Goal: Task Accomplishment & Management: Manage account settings

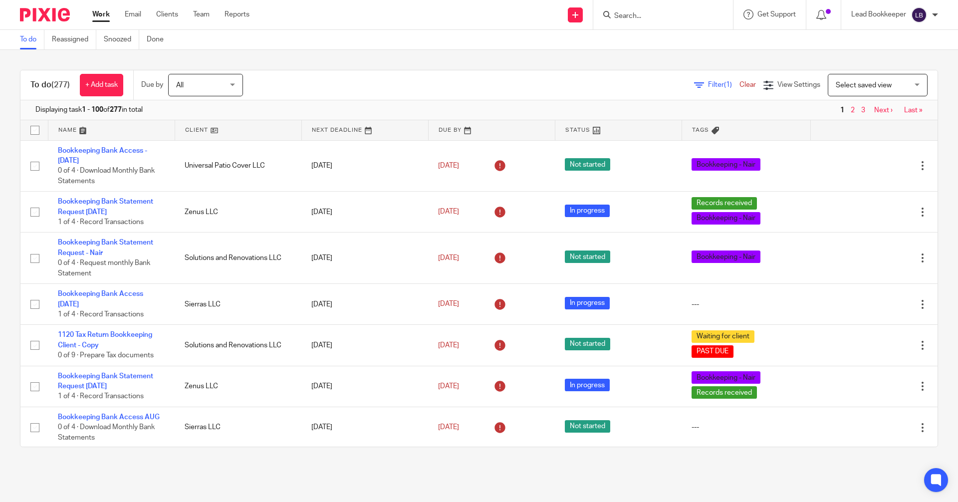
click at [624, 14] on input "Search" at bounding box center [658, 16] width 90 height 9
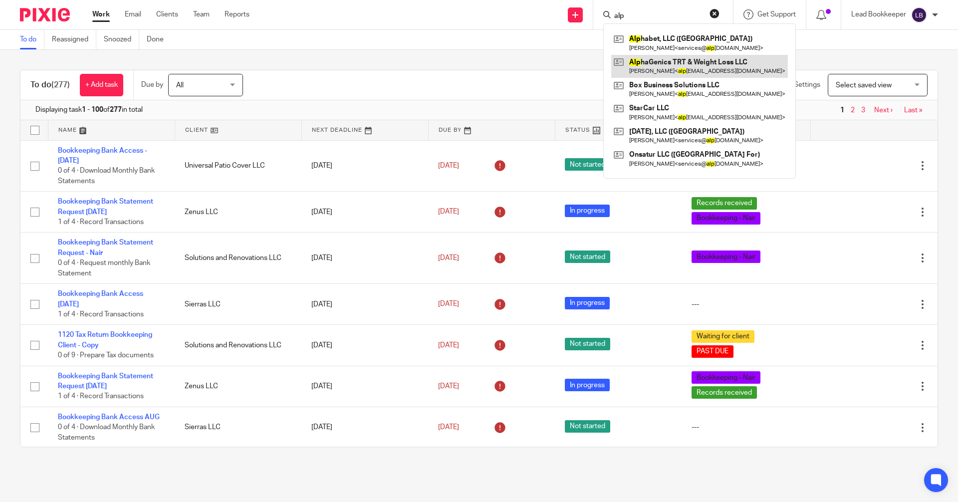
type input "alp"
click at [624, 67] on link at bounding box center [699, 66] width 177 height 23
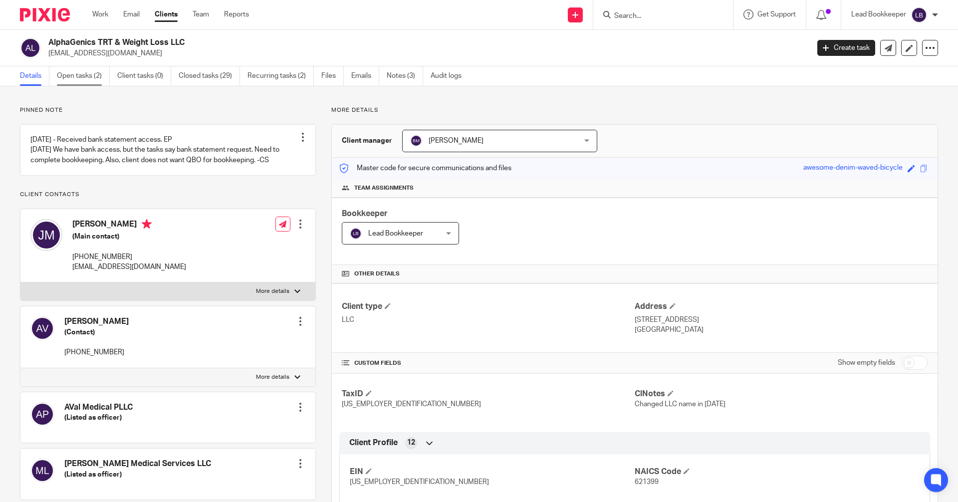
click at [83, 75] on link "Open tasks (2)" at bounding box center [83, 75] width 53 height 19
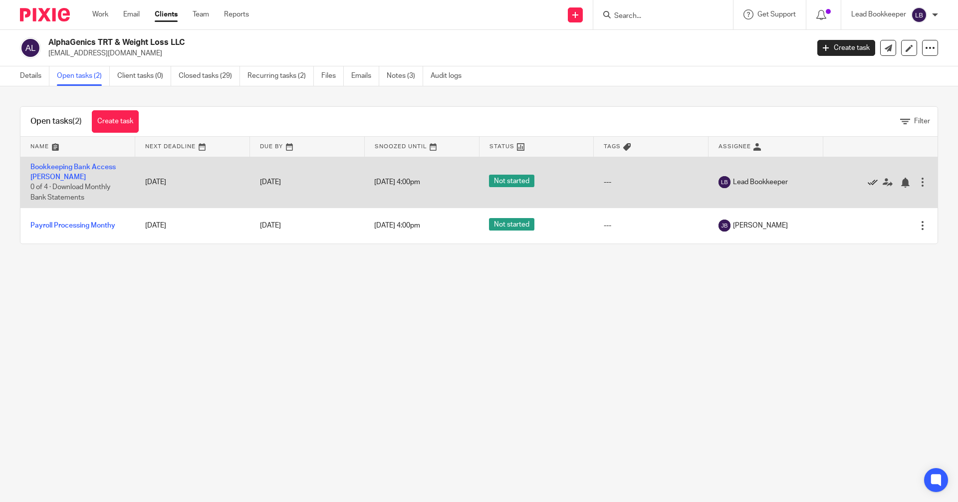
click at [868, 181] on icon at bounding box center [873, 183] width 10 height 10
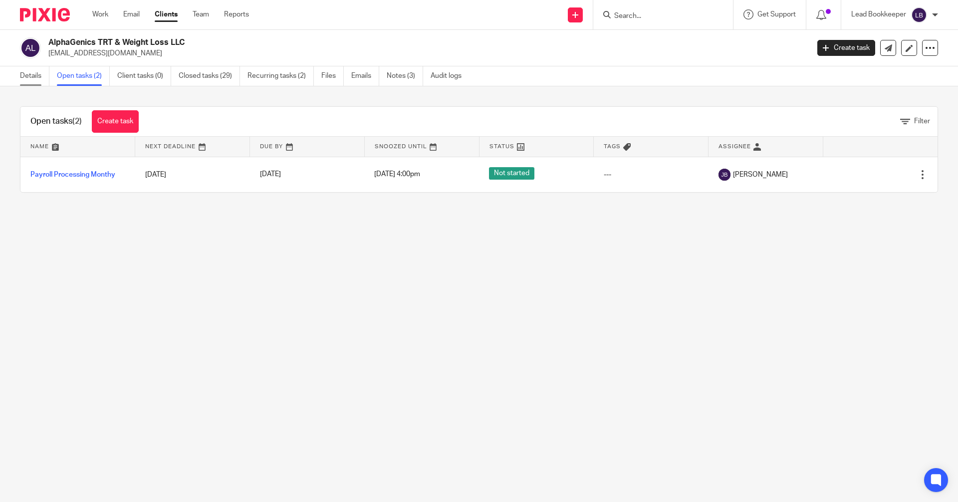
click at [33, 77] on link "Details" at bounding box center [34, 75] width 29 height 19
click at [27, 76] on link "Details" at bounding box center [34, 75] width 29 height 19
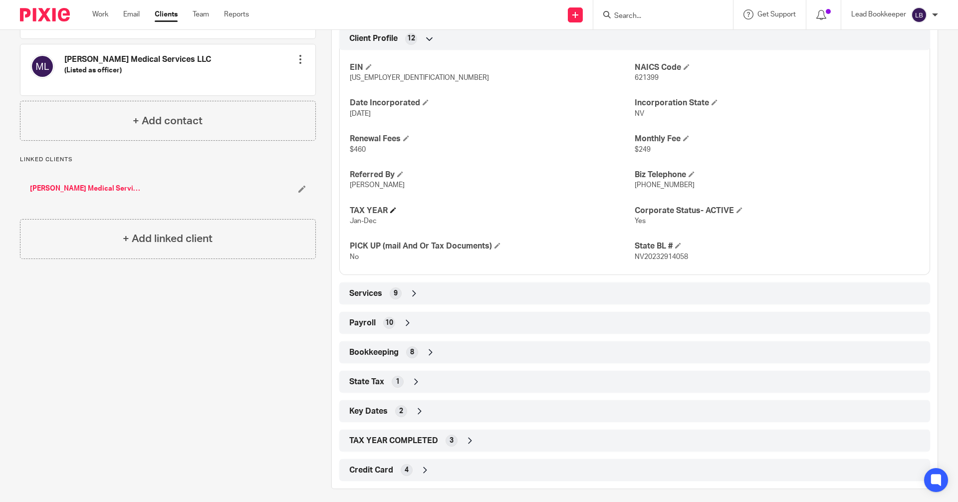
scroll to position [411, 0]
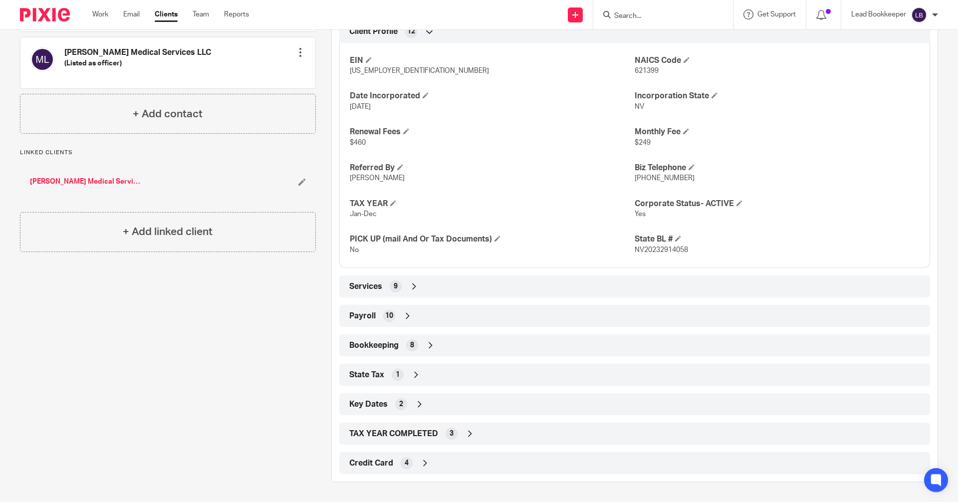
click at [414, 287] on icon at bounding box center [414, 286] width 10 height 10
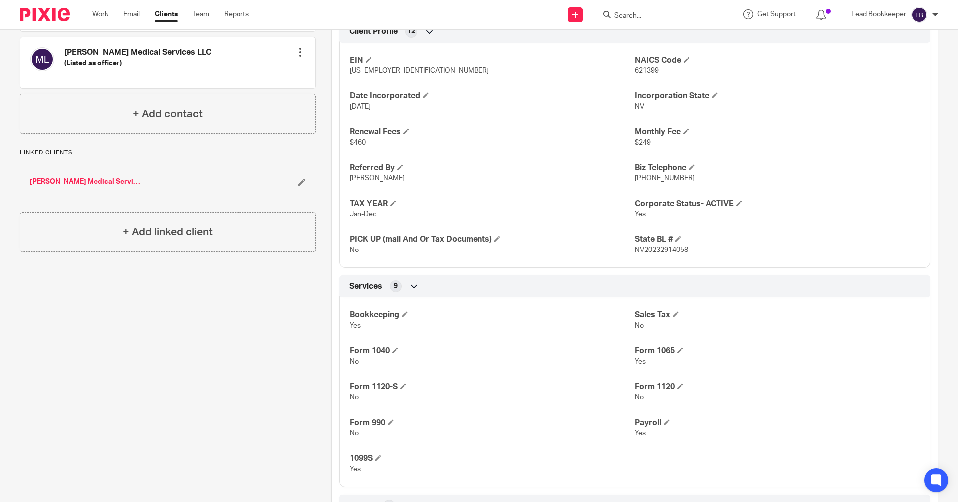
click at [413, 287] on icon at bounding box center [414, 286] width 10 height 10
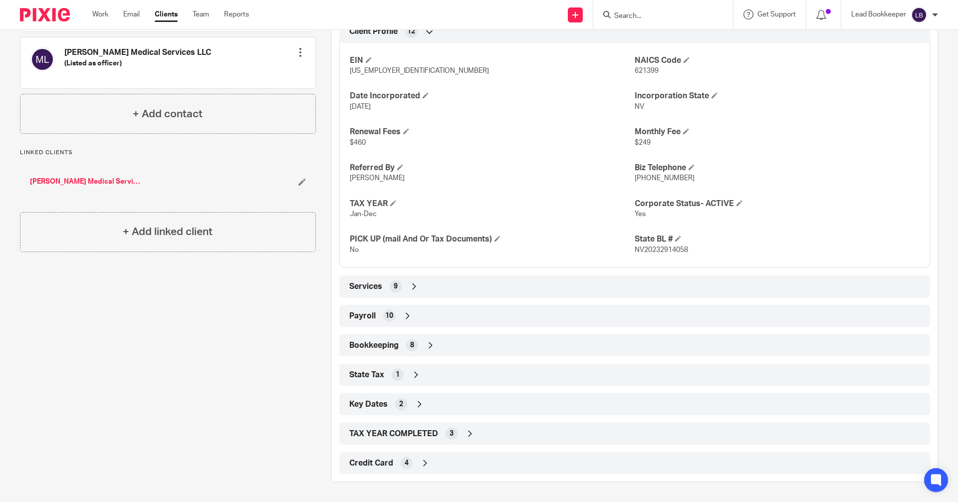
click at [428, 342] on icon at bounding box center [431, 345] width 10 height 10
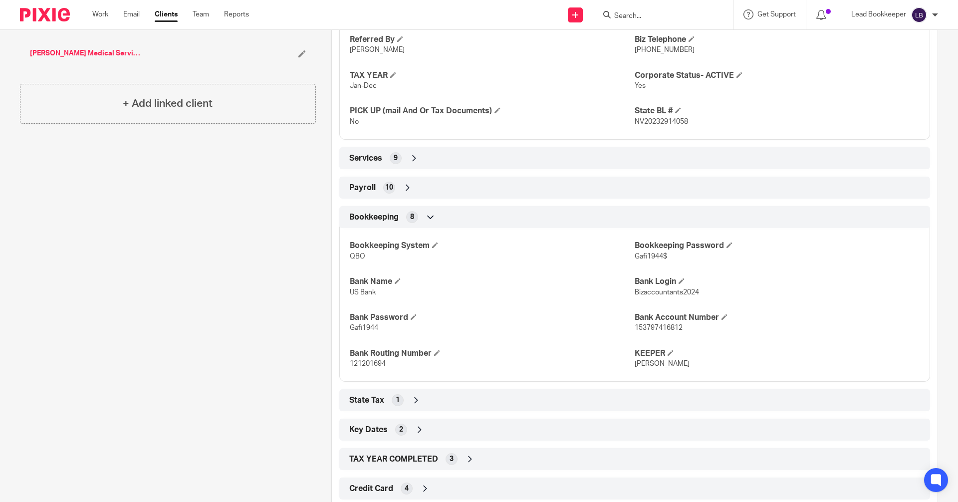
scroll to position [565, 0]
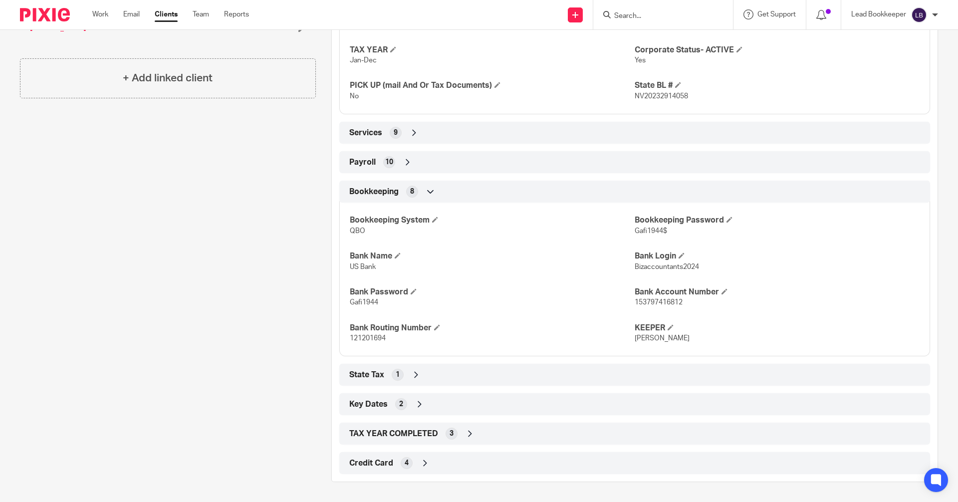
click at [470, 434] on icon at bounding box center [470, 434] width 10 height 10
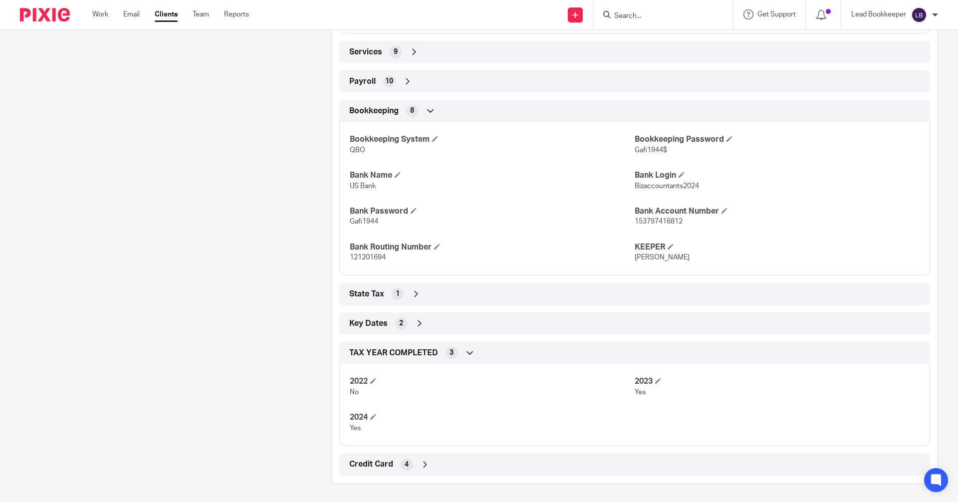
scroll to position [647, 0]
drag, startPoint x: 417, startPoint y: 322, endPoint x: 424, endPoint y: 321, distance: 6.5
click at [418, 321] on icon at bounding box center [420, 322] width 10 height 10
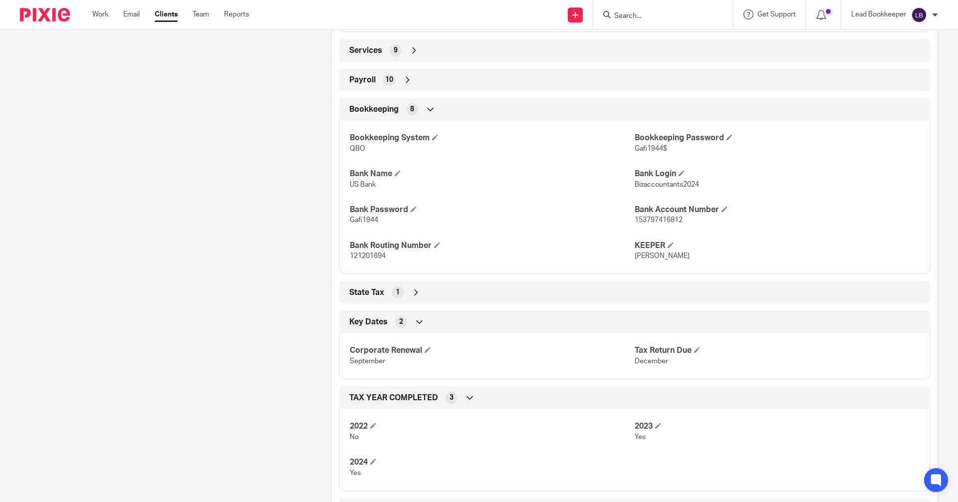
click at [412, 293] on icon at bounding box center [416, 292] width 10 height 10
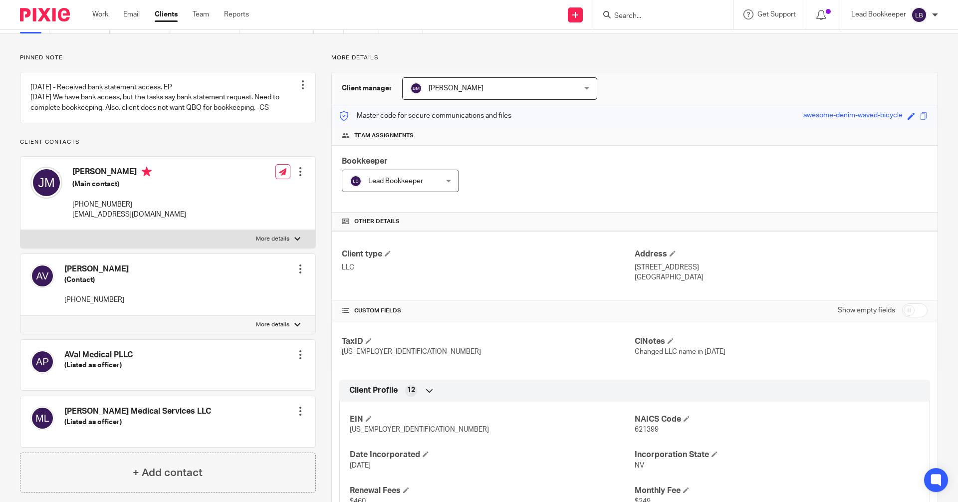
scroll to position [0, 0]
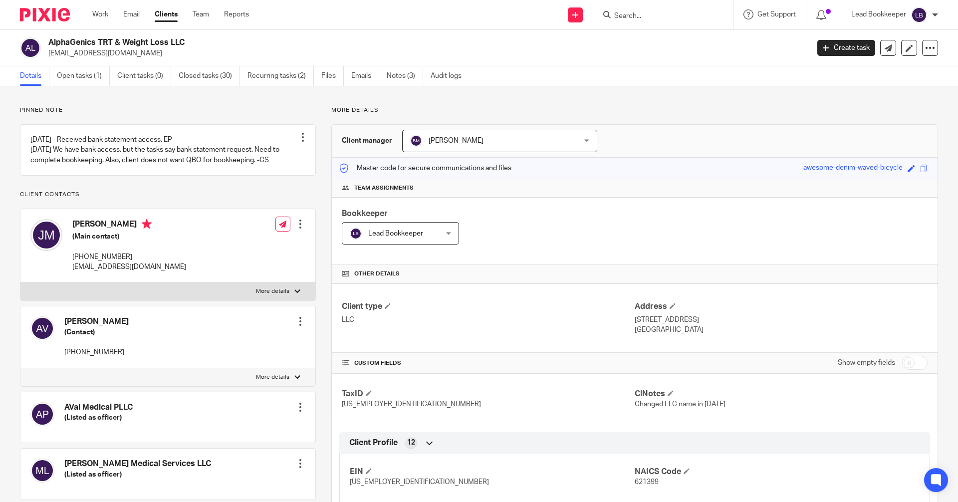
click at [615, 16] on input "Search" at bounding box center [658, 16] width 90 height 9
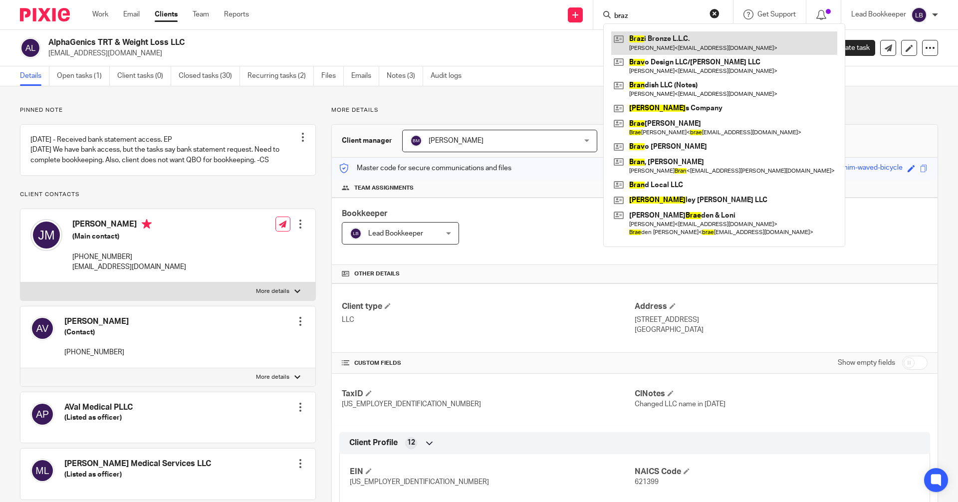
type input "braz"
click at [636, 44] on link at bounding box center [724, 42] width 226 height 23
click at [627, 44] on link at bounding box center [724, 42] width 226 height 23
click at [616, 45] on link at bounding box center [724, 42] width 226 height 23
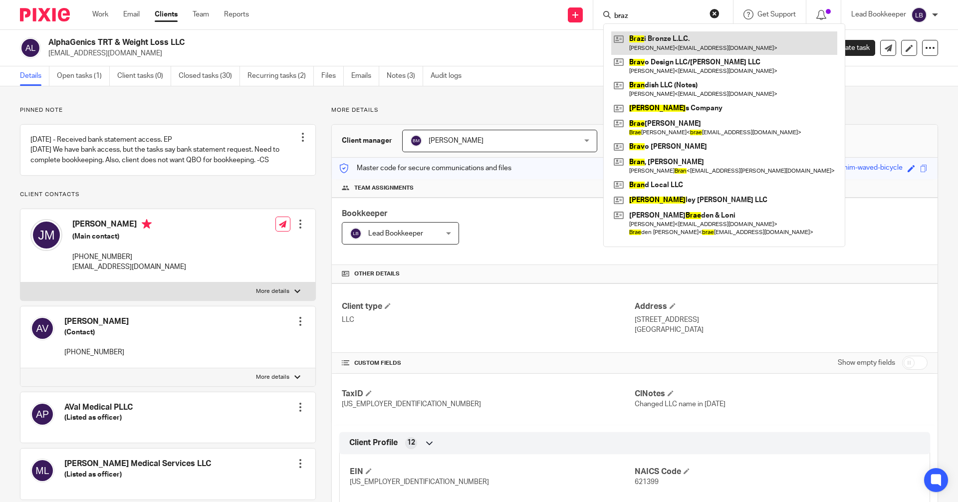
click at [637, 41] on link at bounding box center [724, 42] width 226 height 23
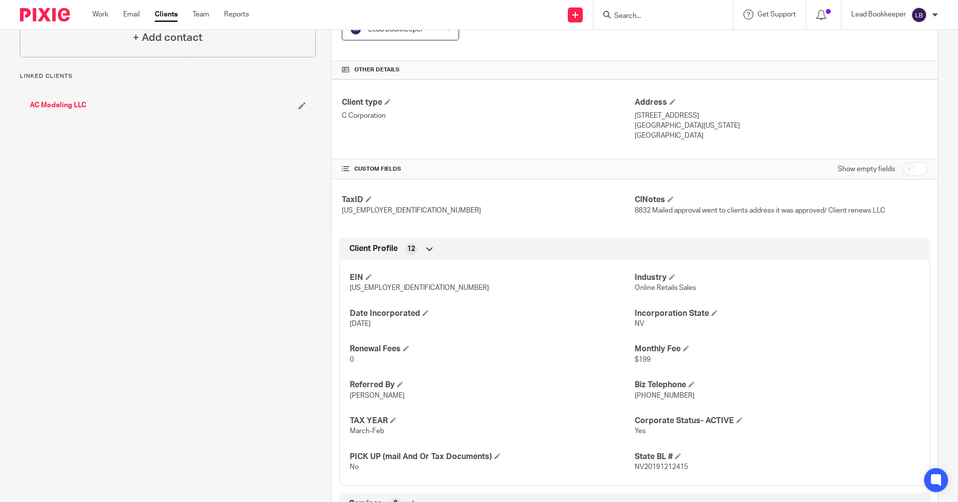
scroll to position [392, 0]
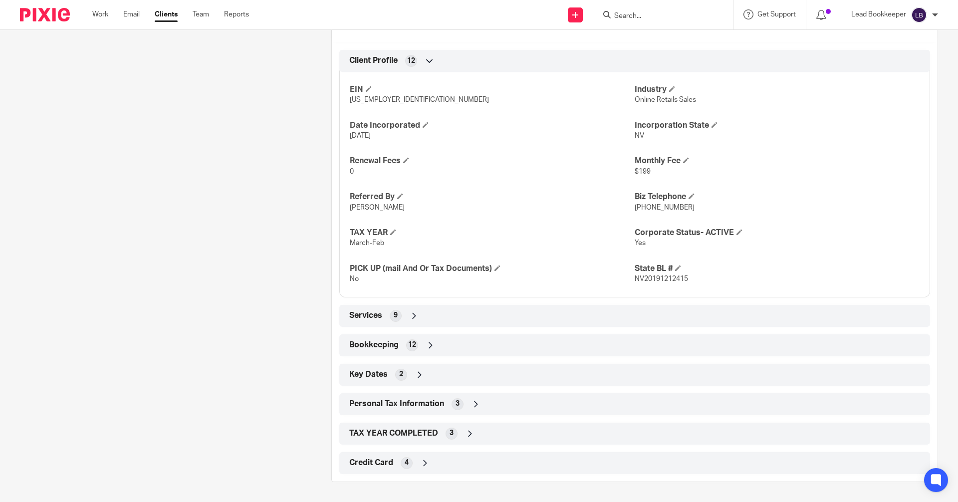
click at [428, 337] on div "Bookkeeping 12" at bounding box center [635, 345] width 576 height 17
